Goal: Task Accomplishment & Management: Complete application form

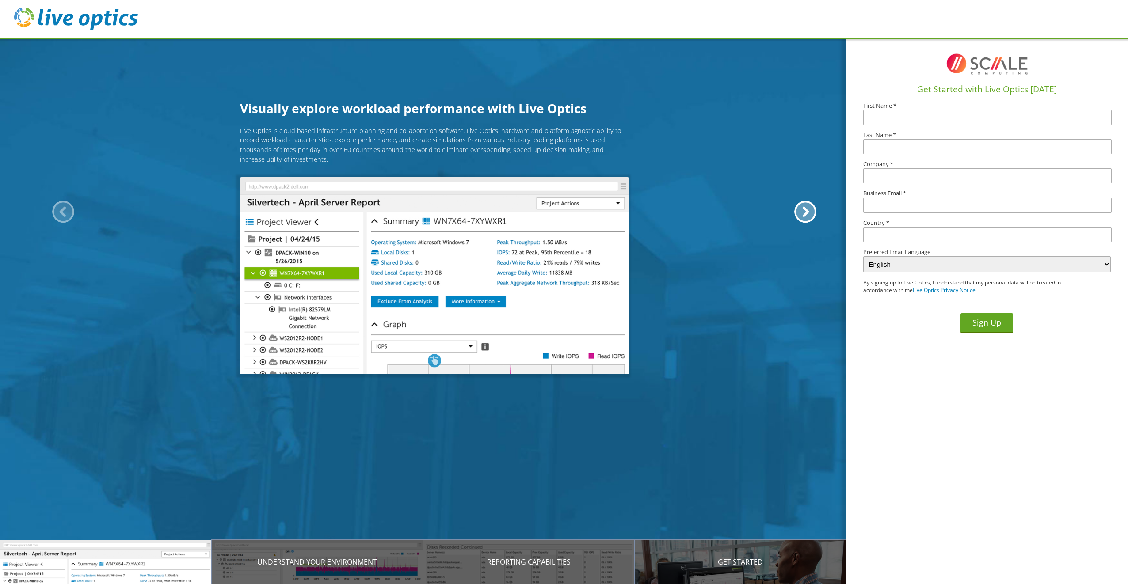
click at [900, 89] on h1 "Get Started with Live Optics [DATE]" at bounding box center [986, 89] width 275 height 13
click at [894, 114] on input "text" at bounding box center [987, 117] width 248 height 15
type input "[PERSON_NAME]"
type input "Fed"
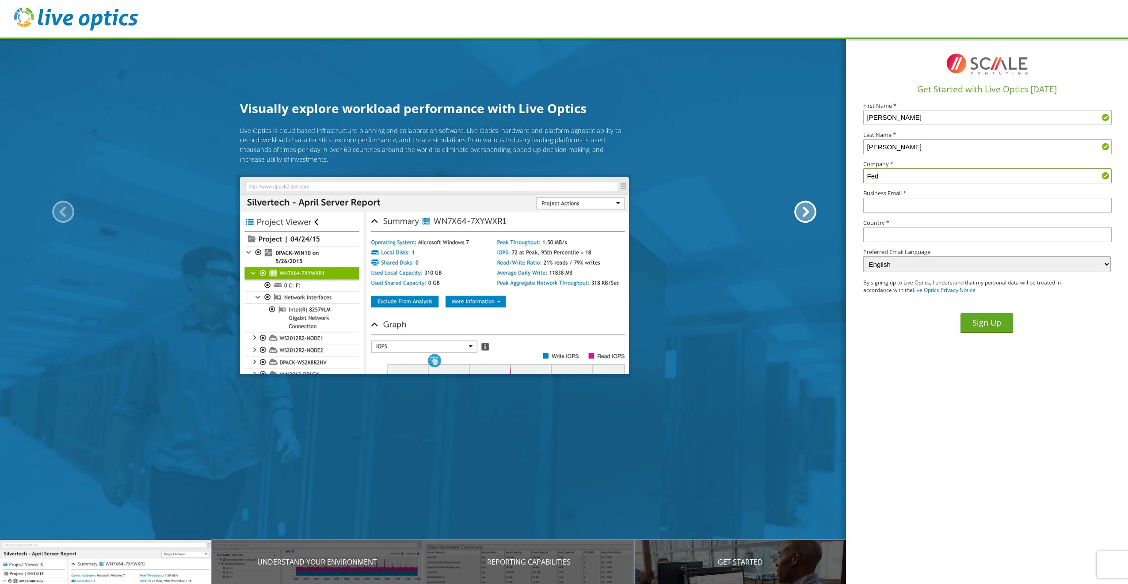
click at [960, 313] on button "Sign Up" at bounding box center [986, 323] width 53 height 20
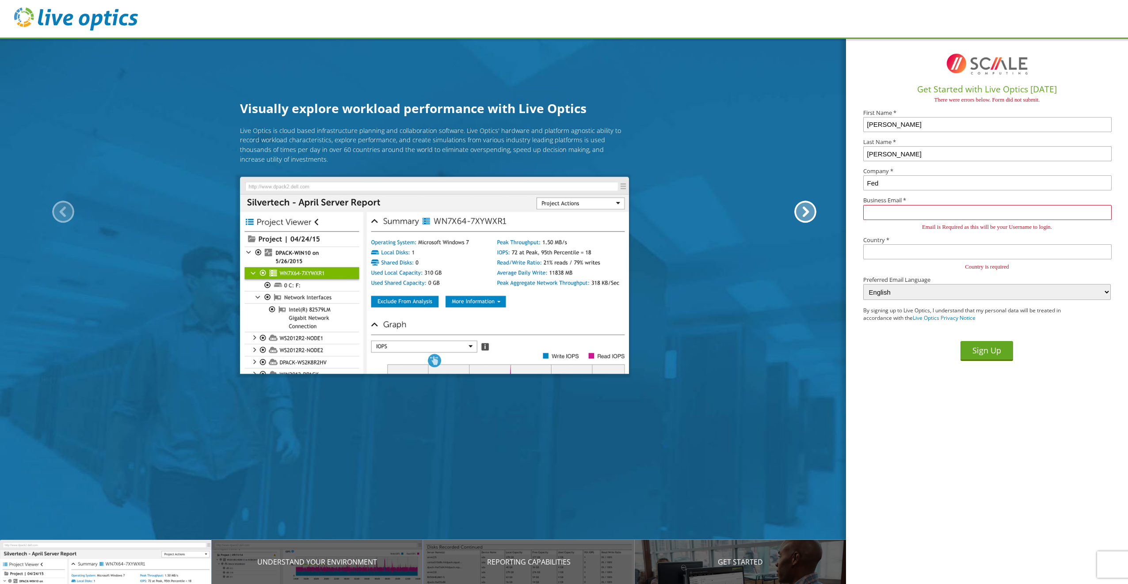
click at [910, 186] on input "Fed" at bounding box center [987, 182] width 248 height 15
type input "Federal Public Defender - NDFL"
type input "james_stein@fd.org"
type input "[GEOGRAPHIC_DATA]"
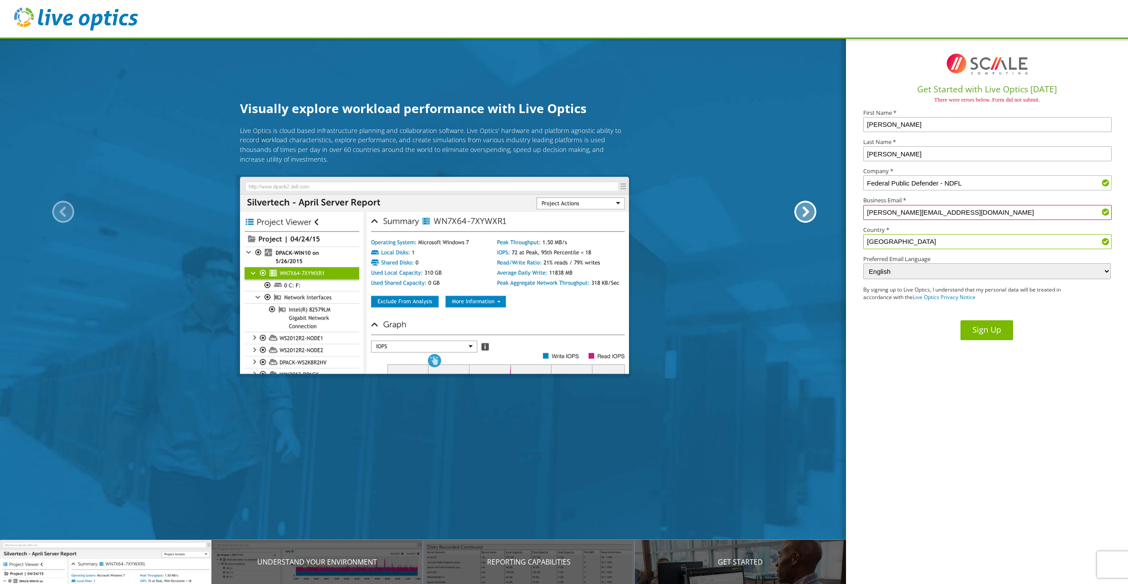
click at [993, 326] on button "Sign Up" at bounding box center [986, 330] width 53 height 20
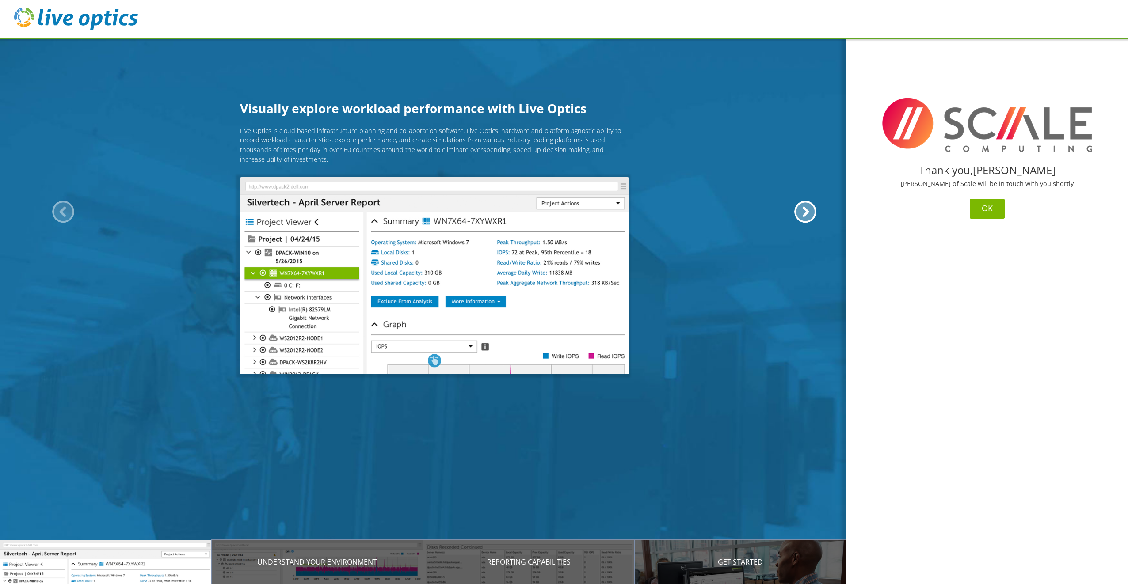
click at [987, 210] on button "OK" at bounding box center [987, 209] width 35 height 20
